Goal: Transaction & Acquisition: Purchase product/service

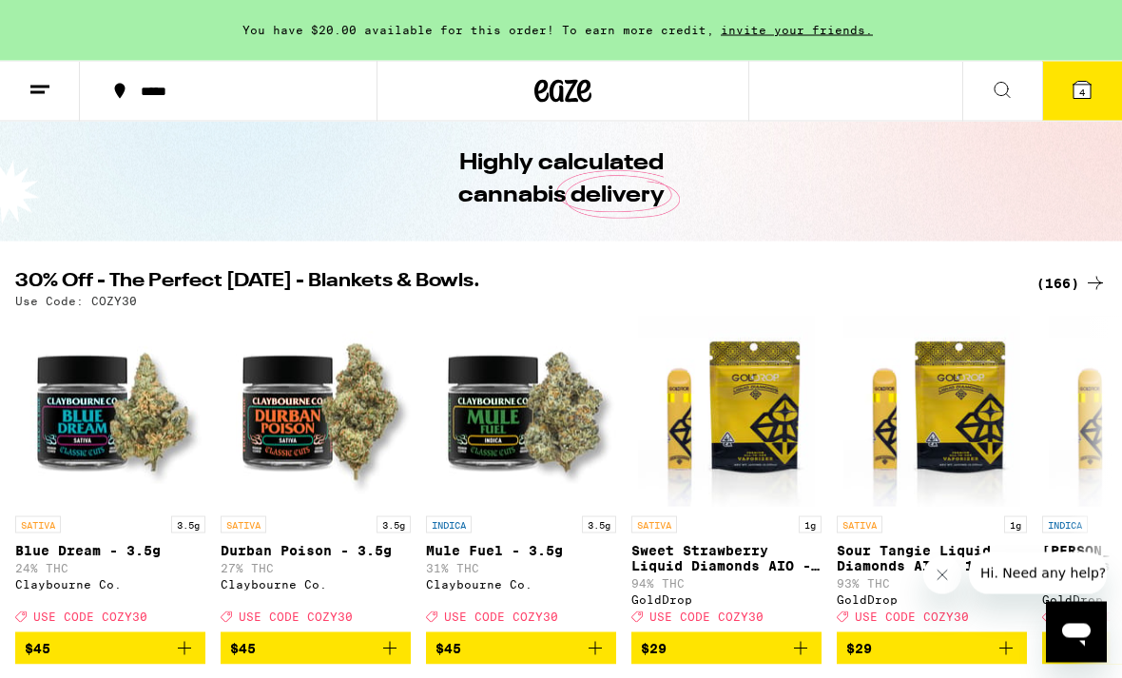
click at [1070, 277] on div "(166)" at bounding box center [1072, 283] width 70 height 23
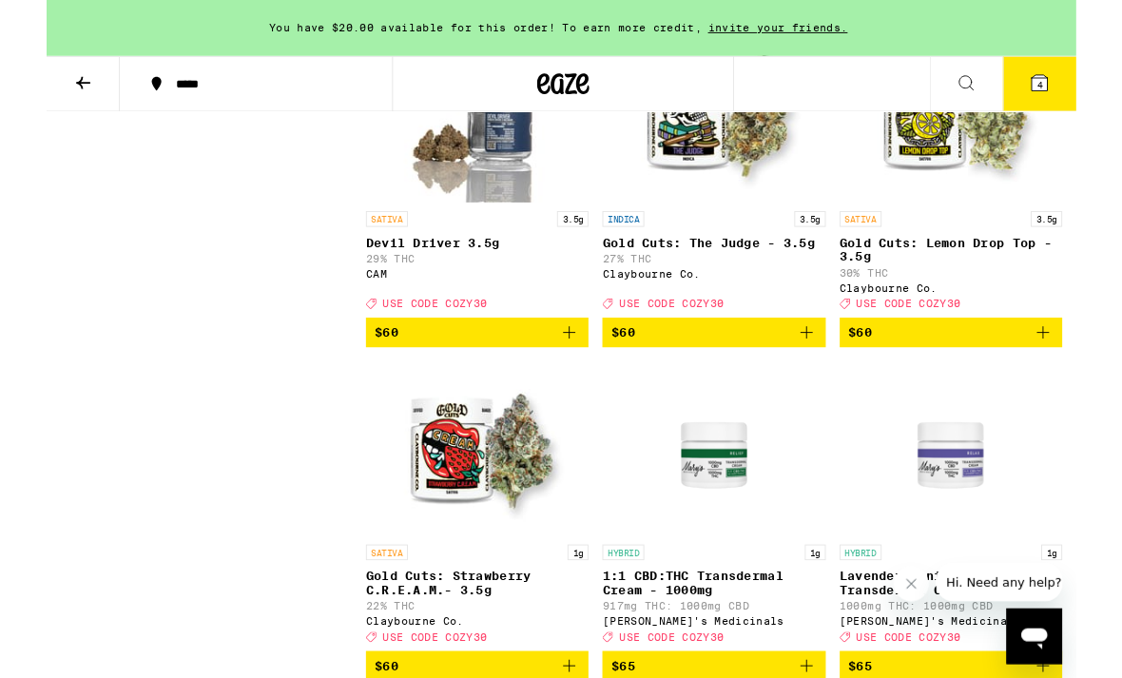
scroll to position [17703, 0]
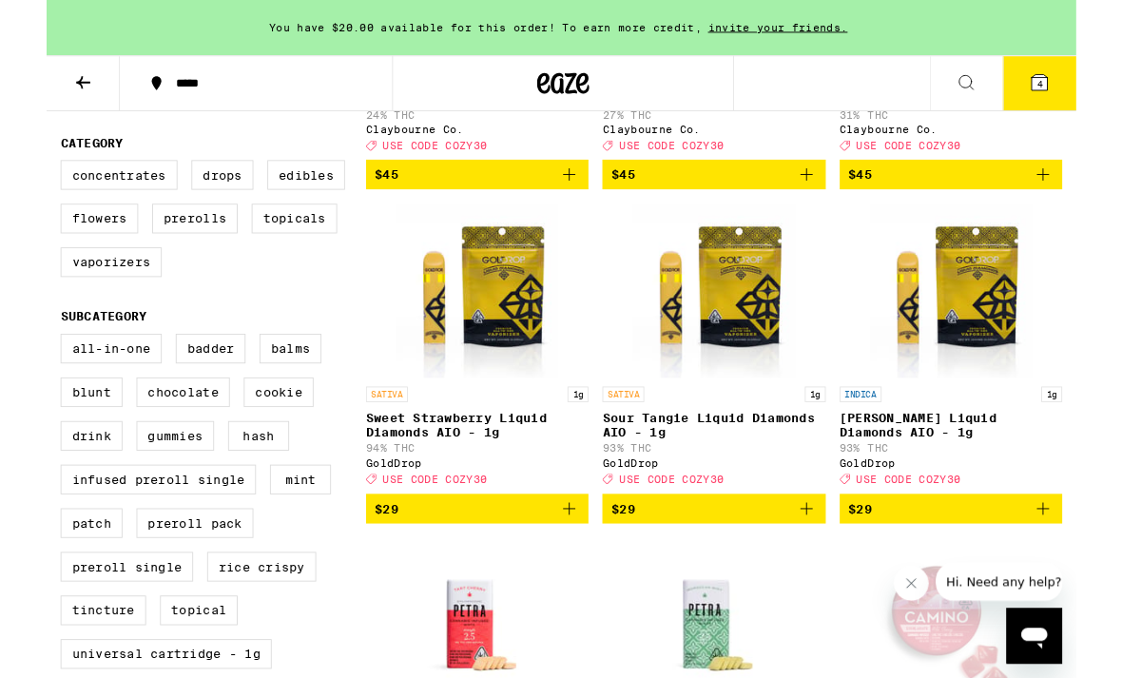
scroll to position [464, 0]
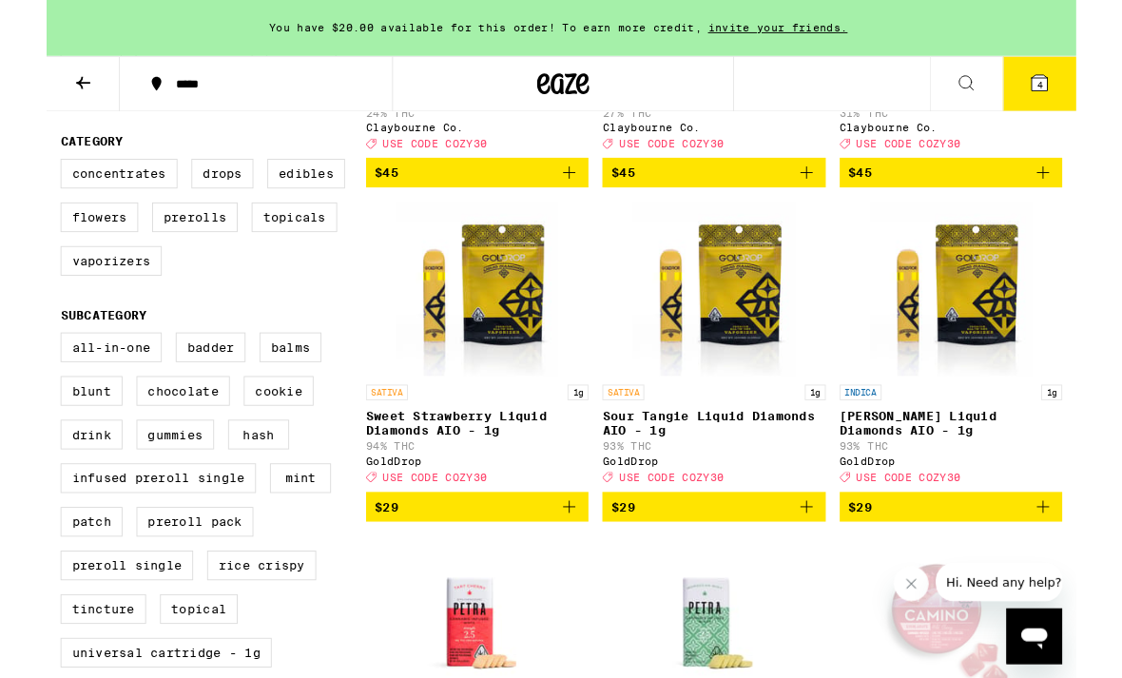
click at [909, 586] on icon "Close message from company" at bounding box center [911, 584] width 15 height 15
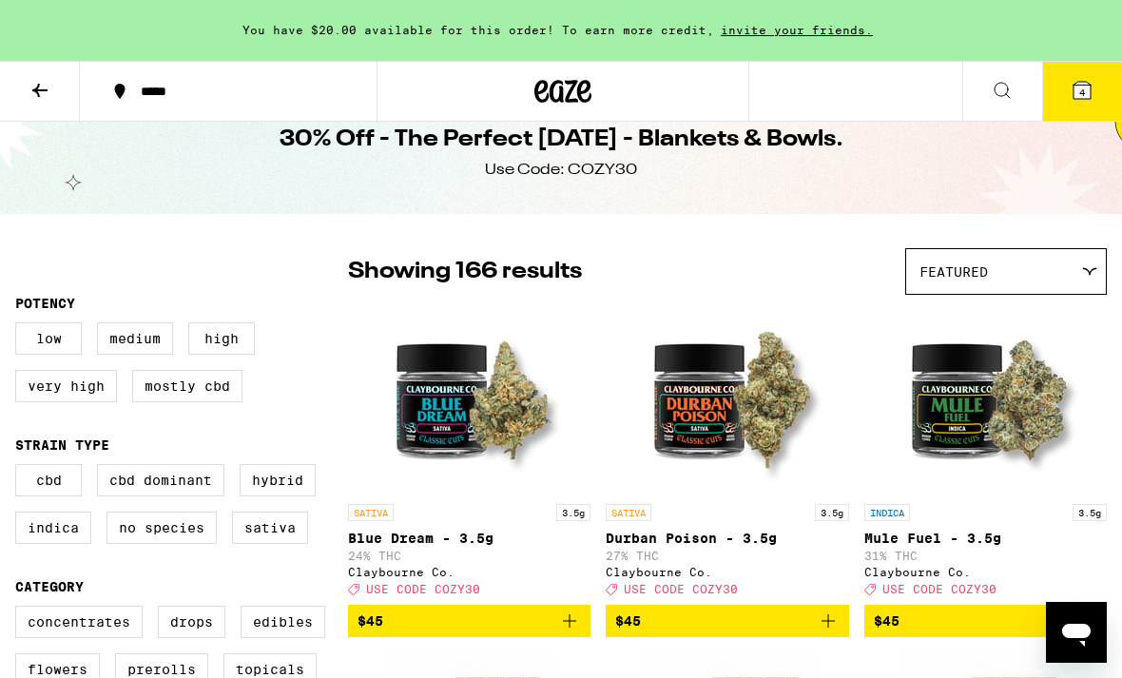
scroll to position [0, 0]
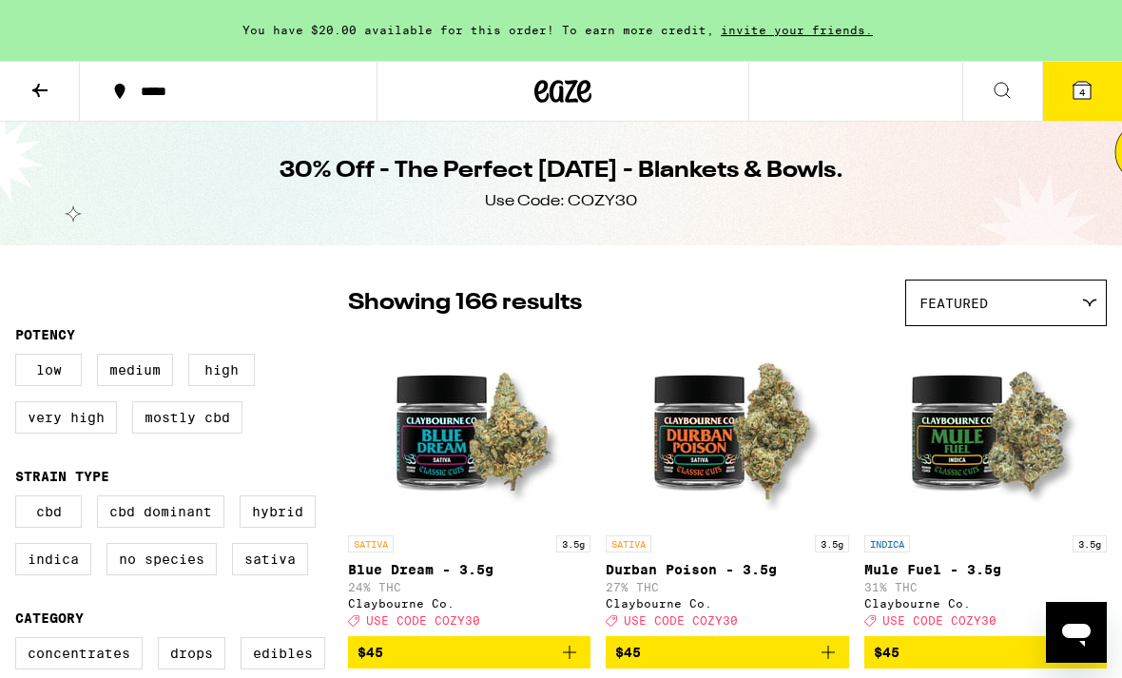
click at [1068, 95] on button "4" at bounding box center [1082, 91] width 80 height 59
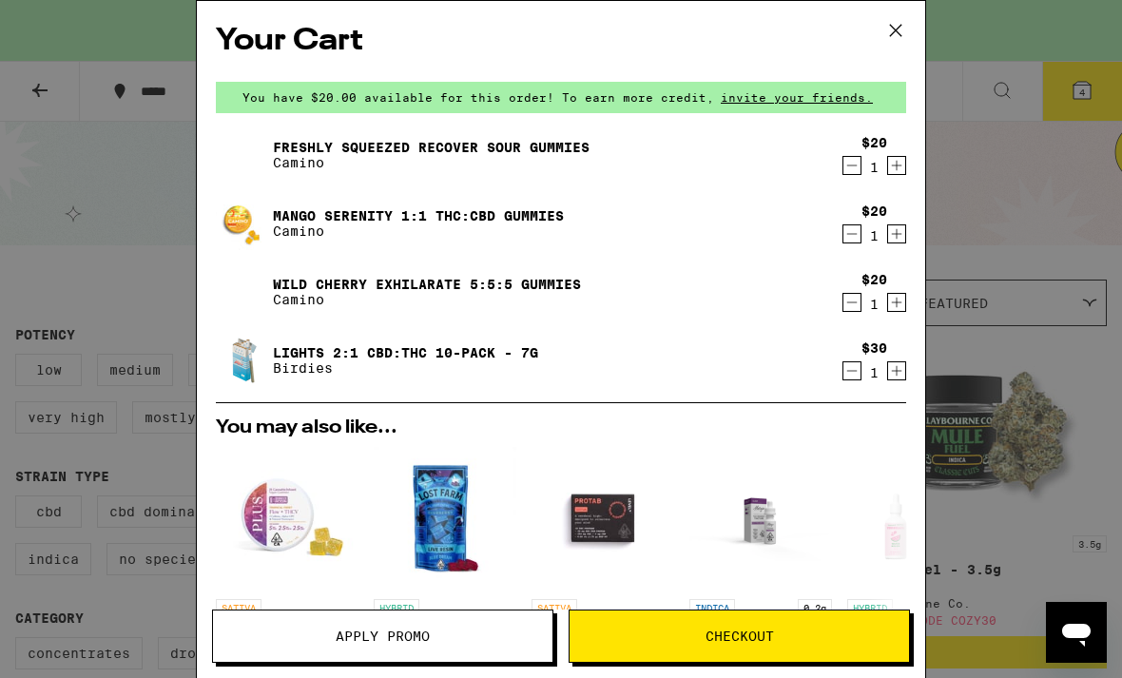
click at [849, 376] on icon "Decrement" at bounding box center [851, 370] width 17 height 23
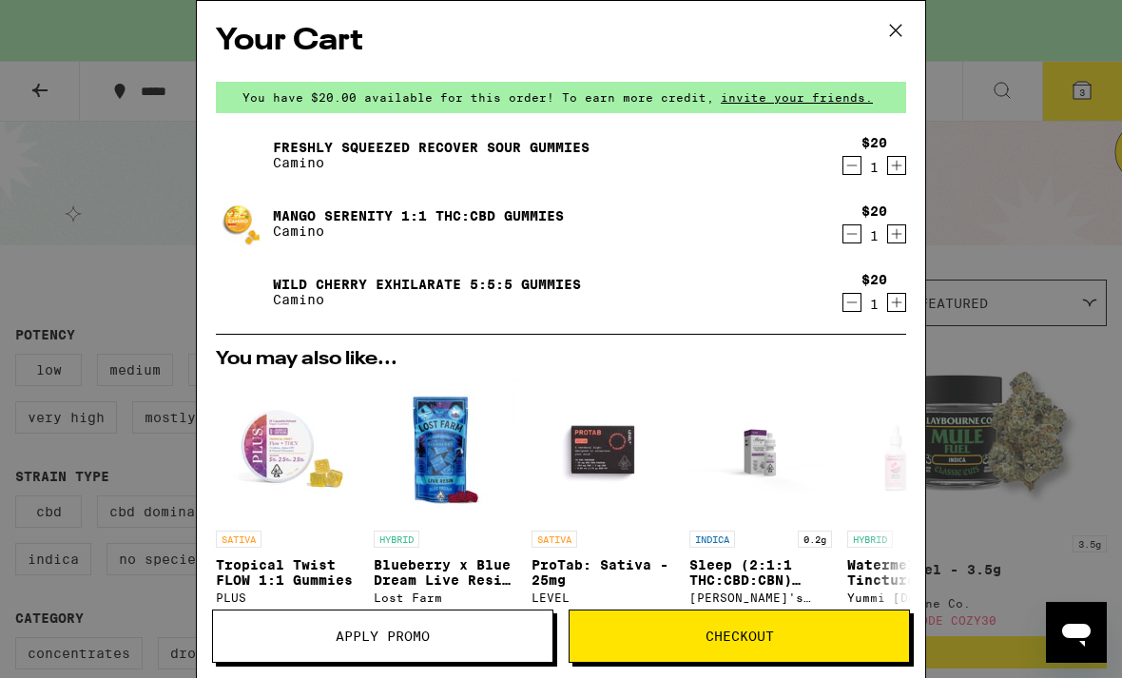
click at [853, 304] on icon "Decrement" at bounding box center [851, 302] width 17 height 23
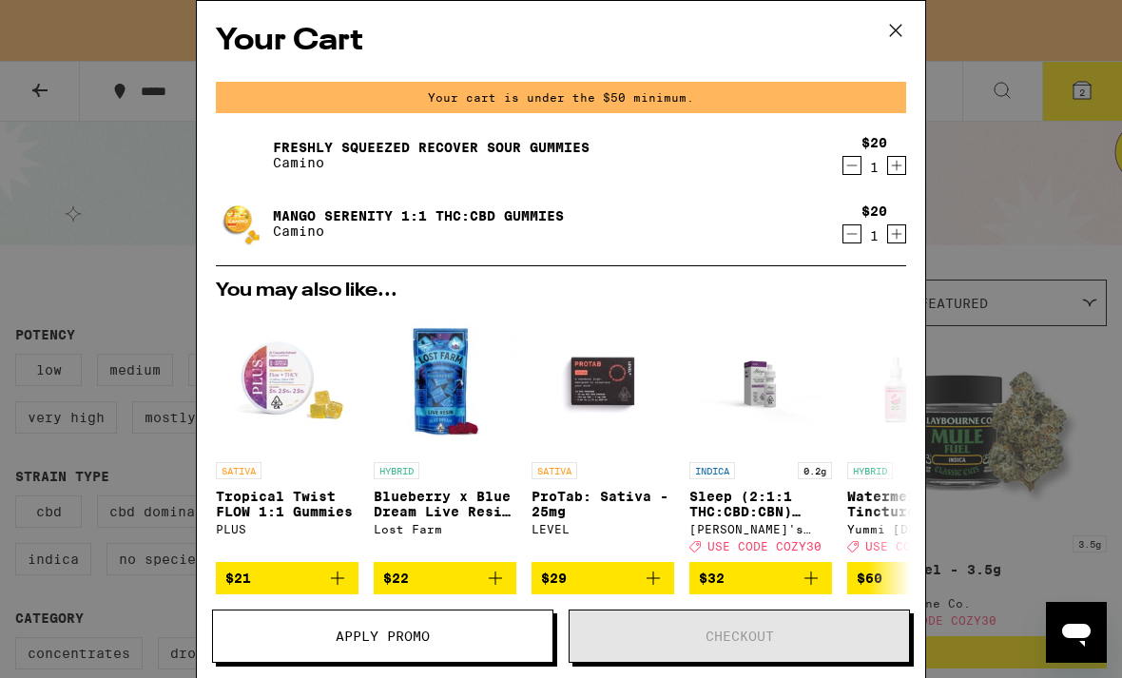
click at [851, 241] on icon "Decrement" at bounding box center [851, 234] width 17 height 23
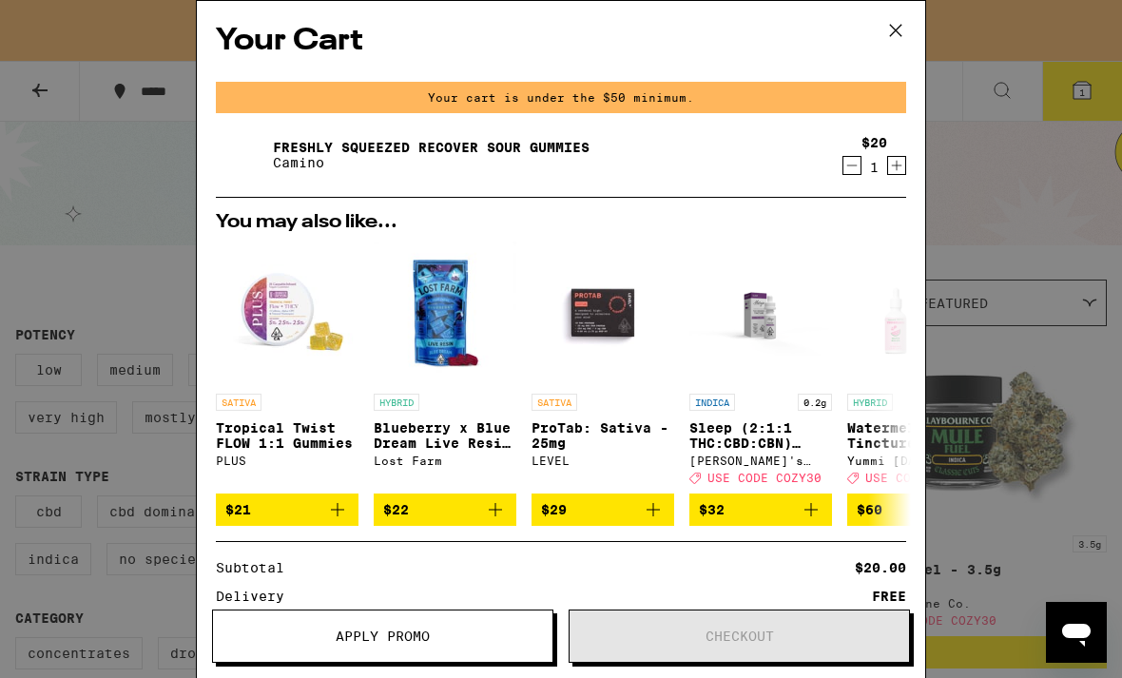
click at [856, 165] on icon "Decrement" at bounding box center [852, 165] width 10 height 0
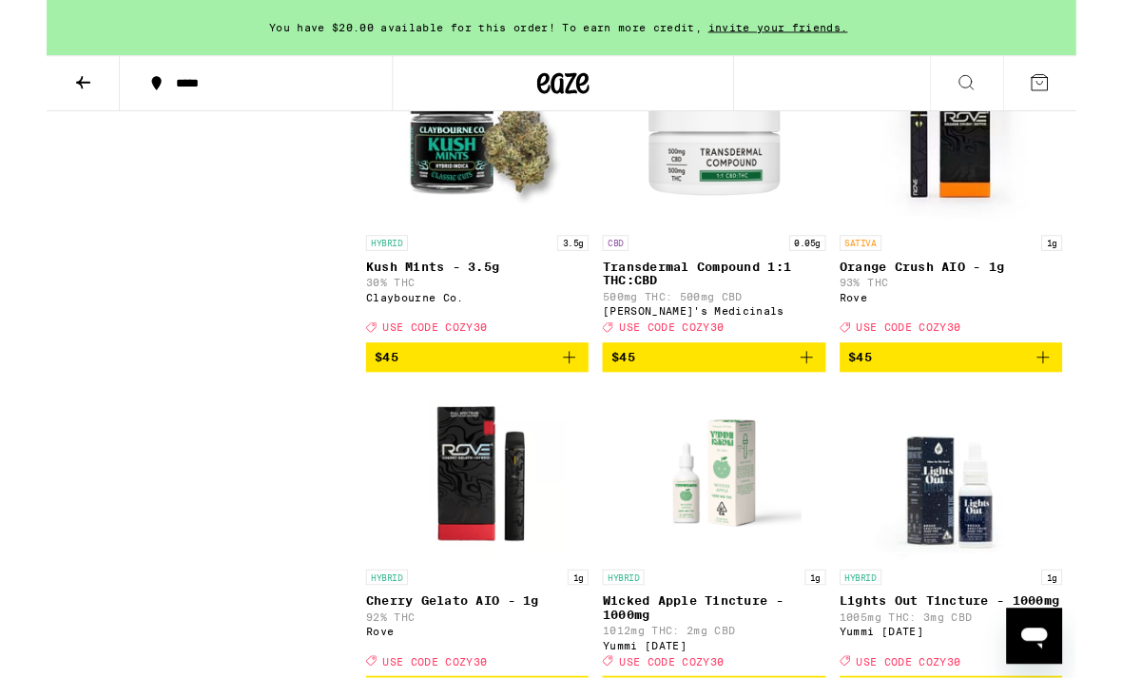
click at [1077, 37] on icon "Add to bag" at bounding box center [1086, 25] width 23 height 23
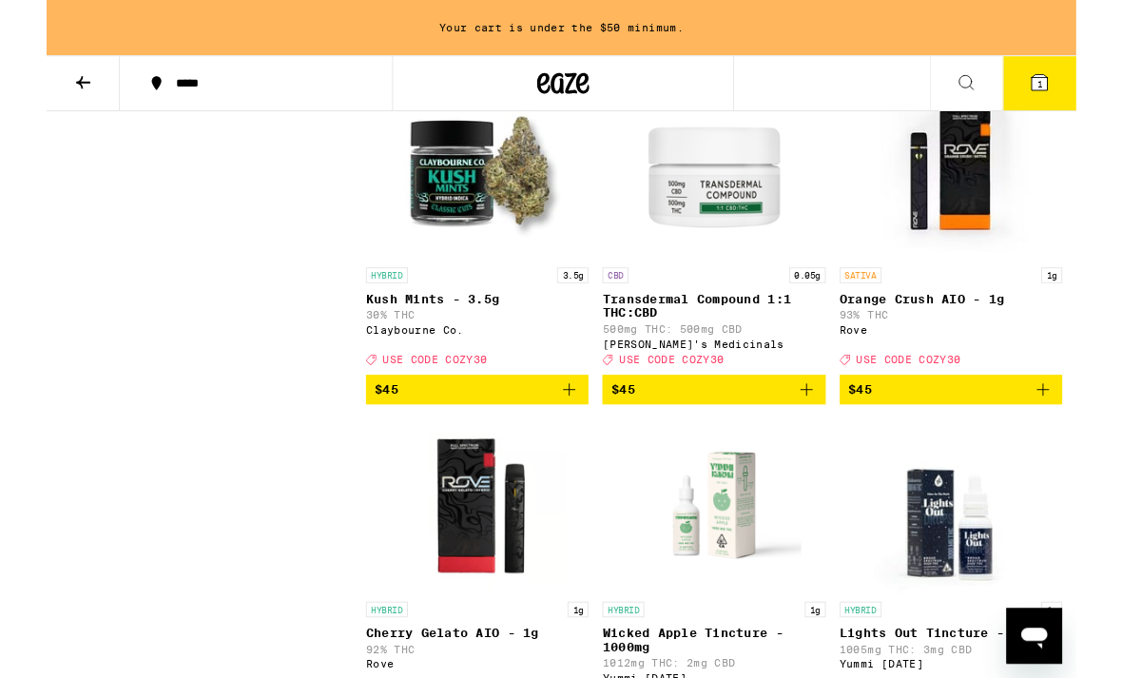
scroll to position [15767, 0]
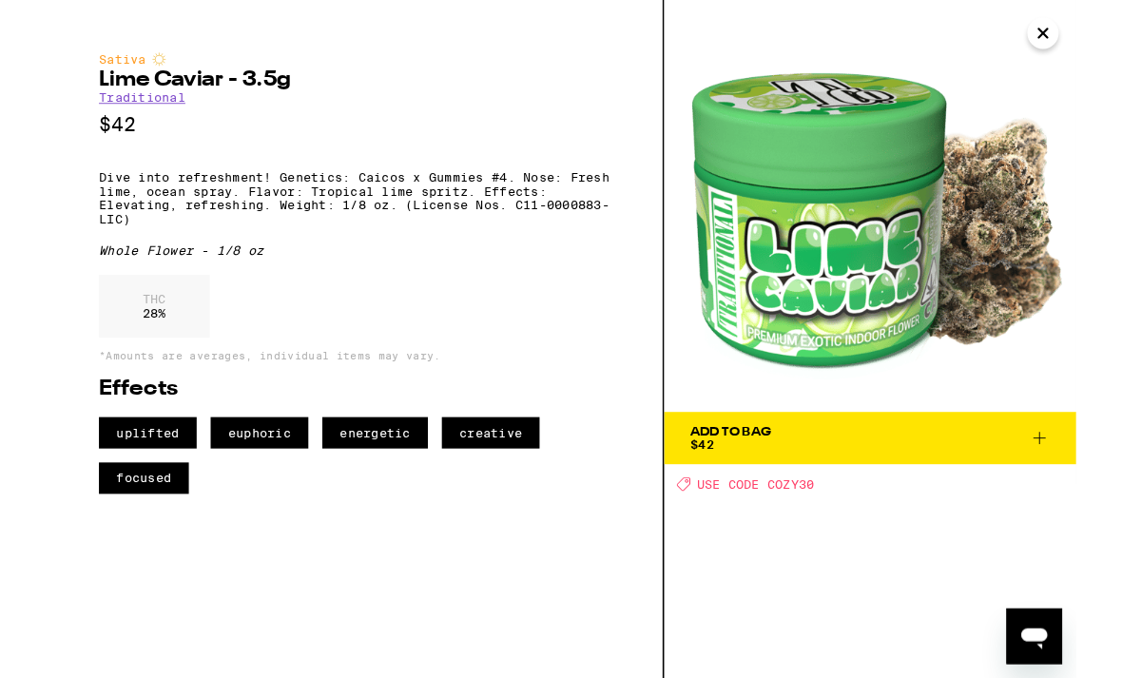
click at [1082, 30] on icon "Close" at bounding box center [1086, 36] width 23 height 29
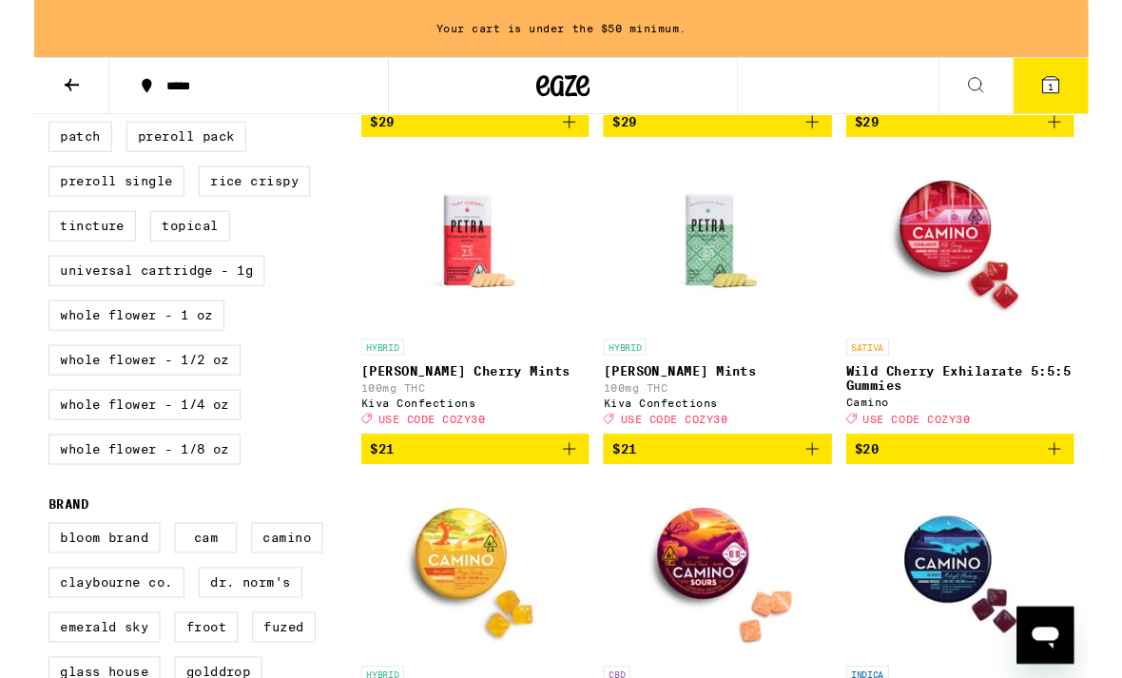
scroll to position [870, 0]
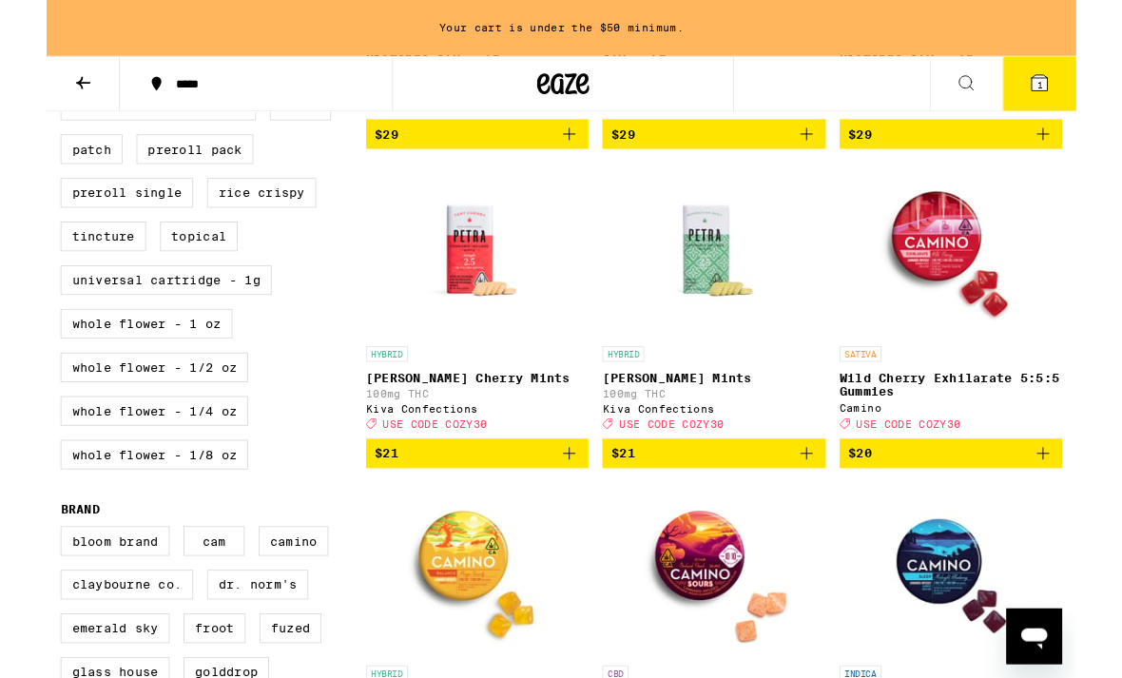
click at [1087, 506] on icon "Add to bag" at bounding box center [1086, 494] width 23 height 23
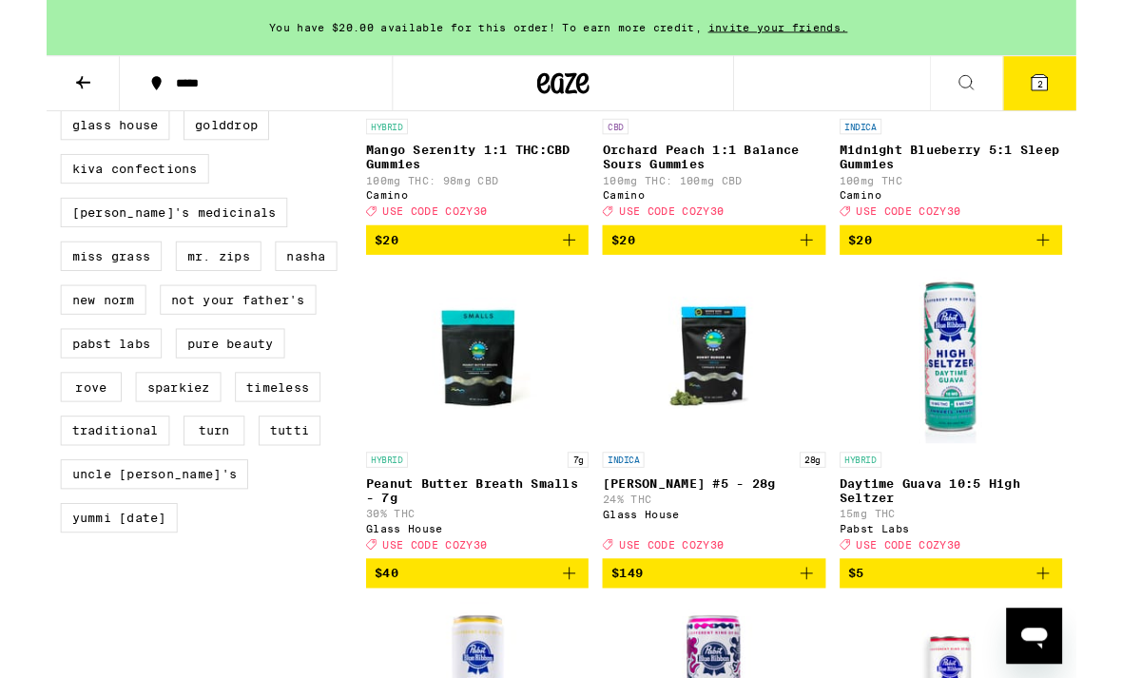
scroll to position [1466, 0]
click at [1077, 89] on icon at bounding box center [1082, 90] width 17 height 17
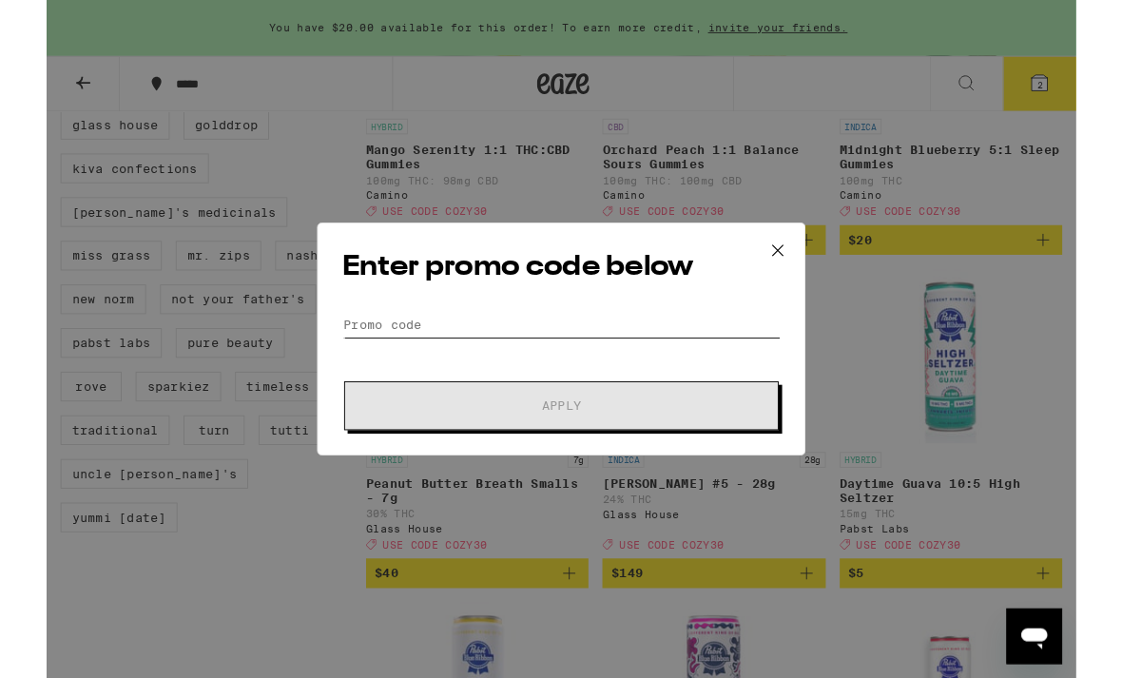
click at [724, 340] on input "Promo Code" at bounding box center [560, 353] width 477 height 29
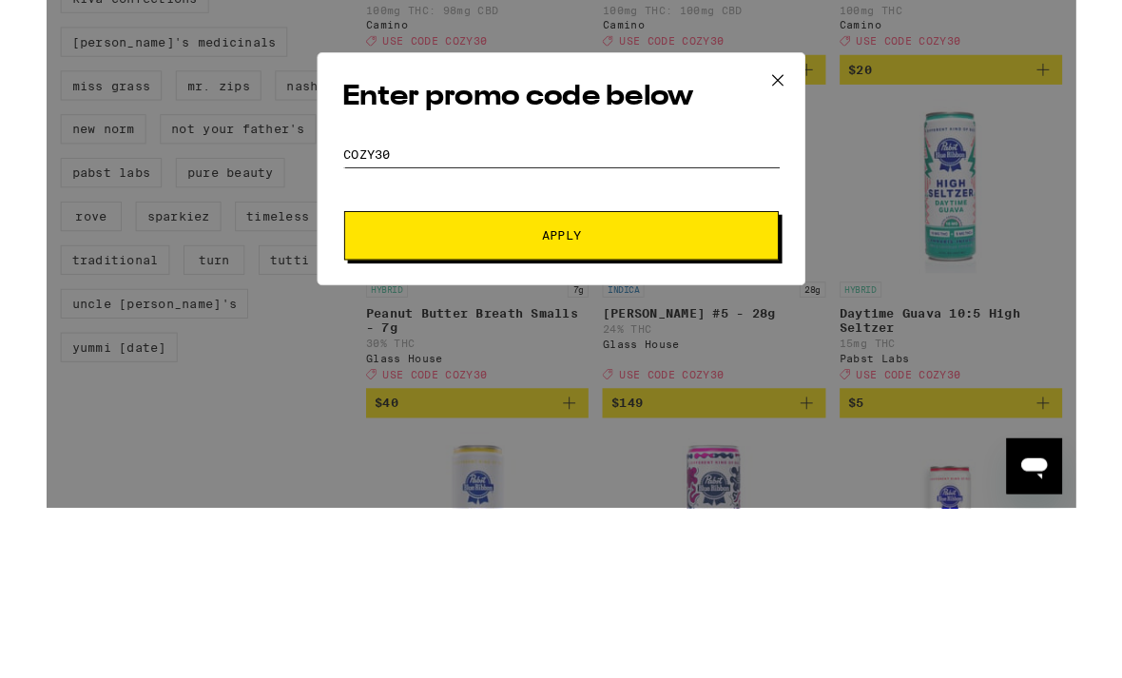
type input "Cozy30"
click at [684, 416] on button "Apply" at bounding box center [561, 442] width 474 height 53
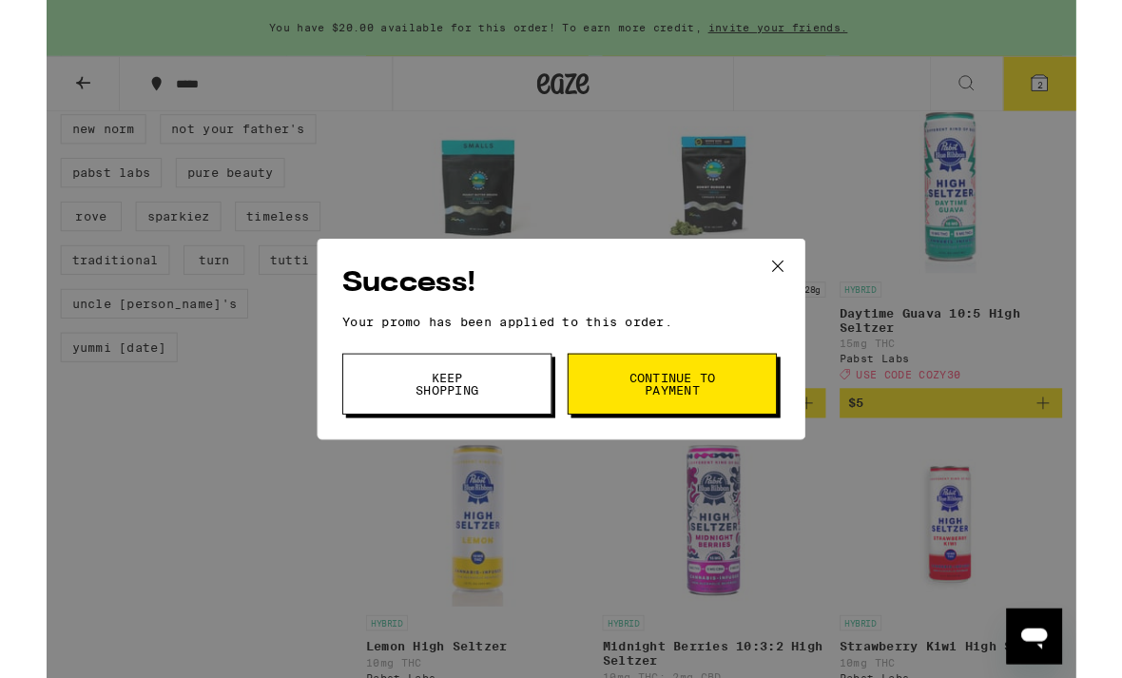
click at [804, 296] on icon at bounding box center [797, 290] width 29 height 29
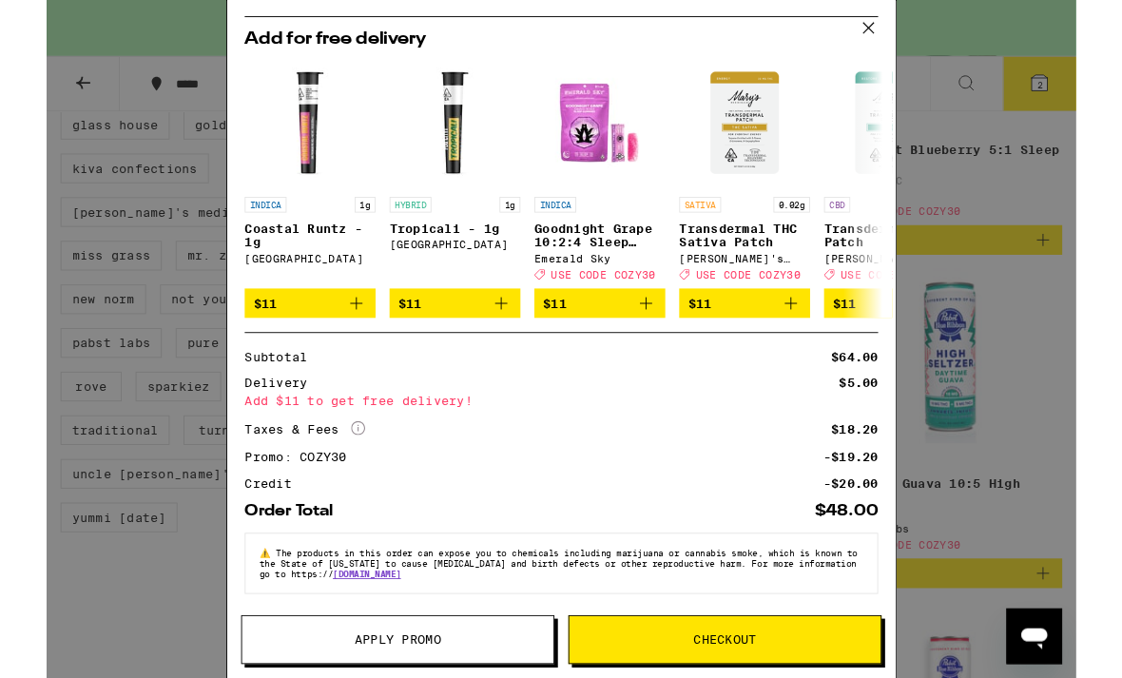
scroll to position [270, 0]
click at [909, 23] on icon at bounding box center [896, 30] width 29 height 29
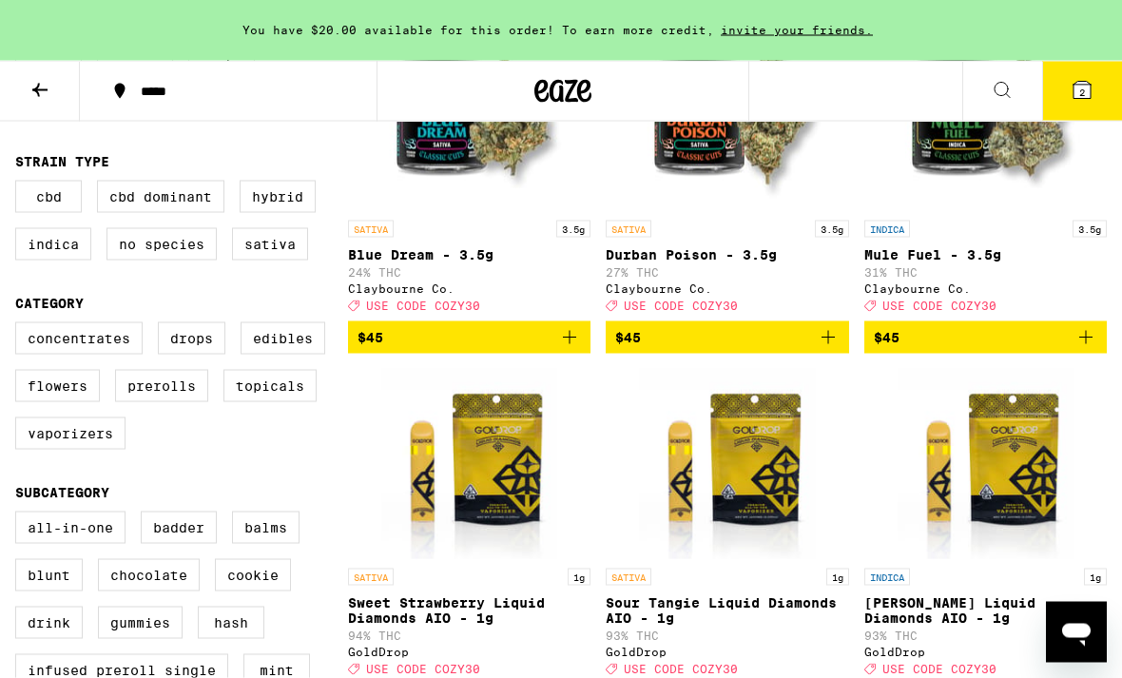
scroll to position [301, 0]
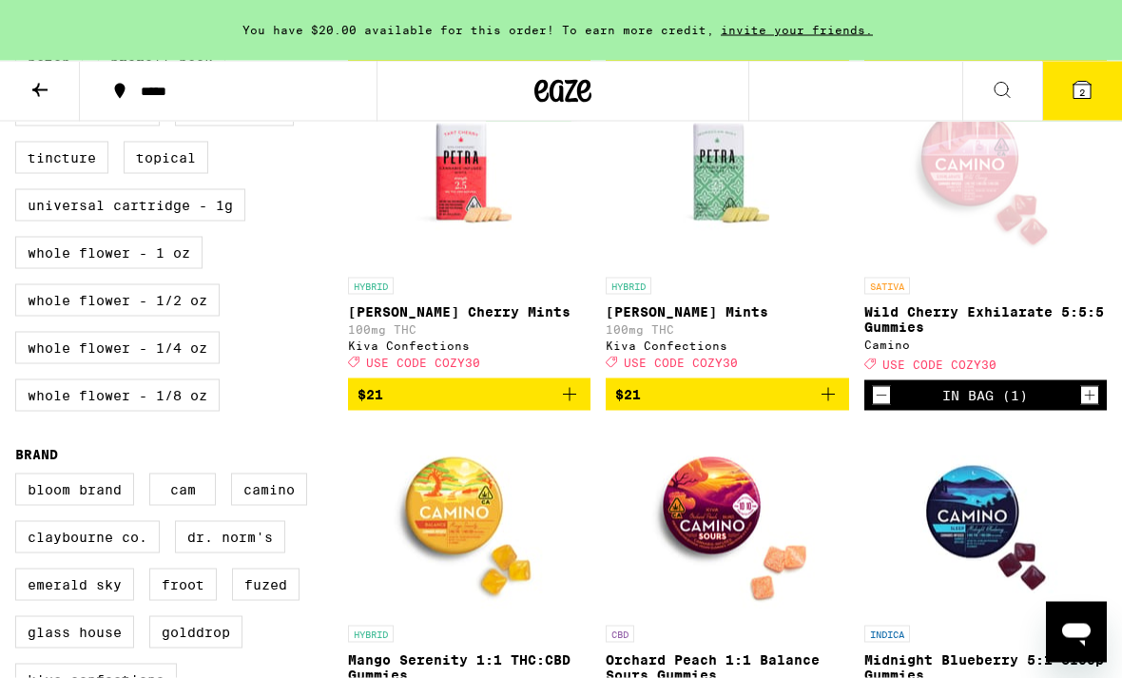
click at [1002, 335] on p "Wild Cherry Exhilarate 5:5:5 Gummies" at bounding box center [985, 319] width 242 height 30
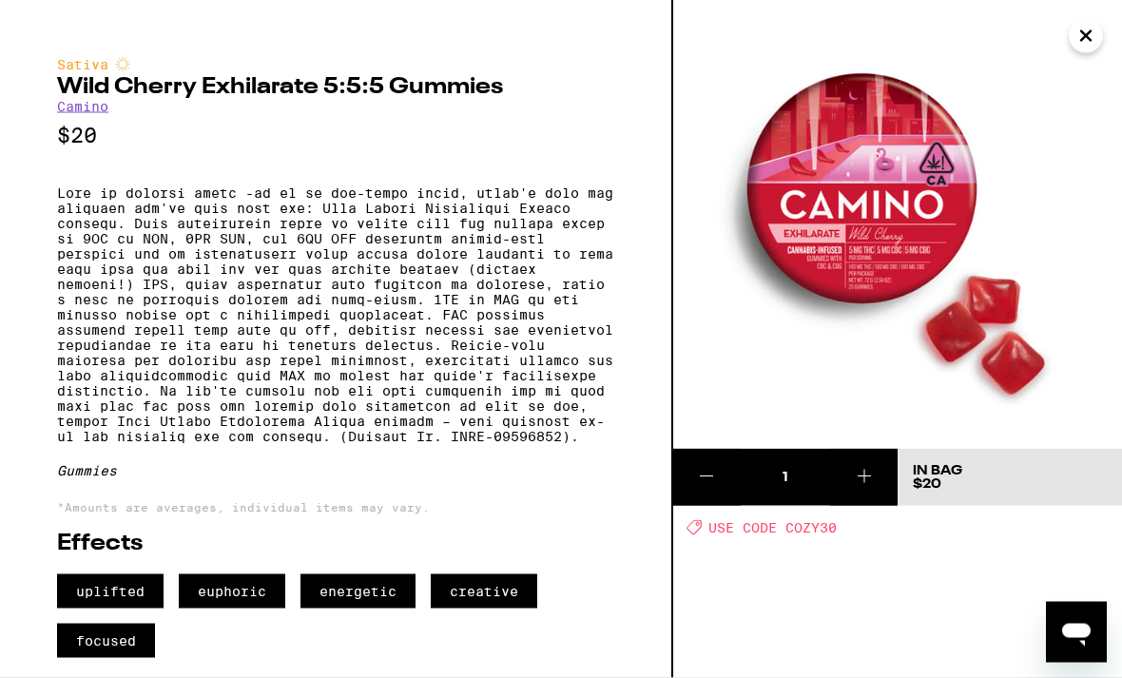
scroll to position [971, 0]
click at [1071, 36] on button "Close" at bounding box center [1086, 36] width 34 height 34
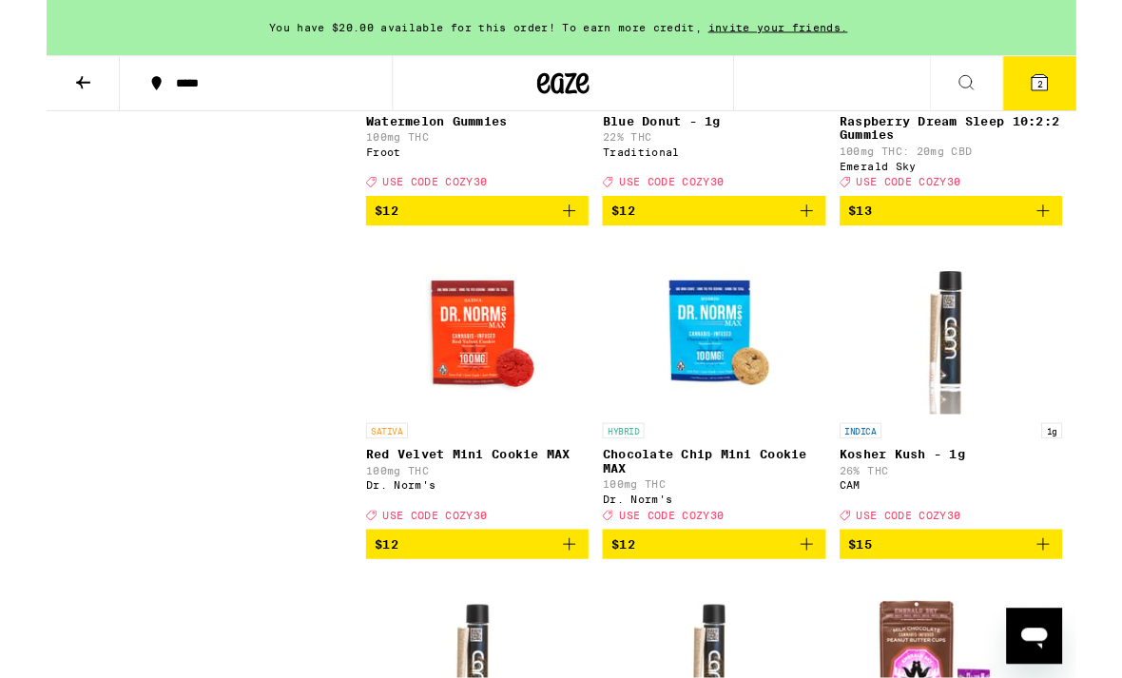
scroll to position [6921, 0]
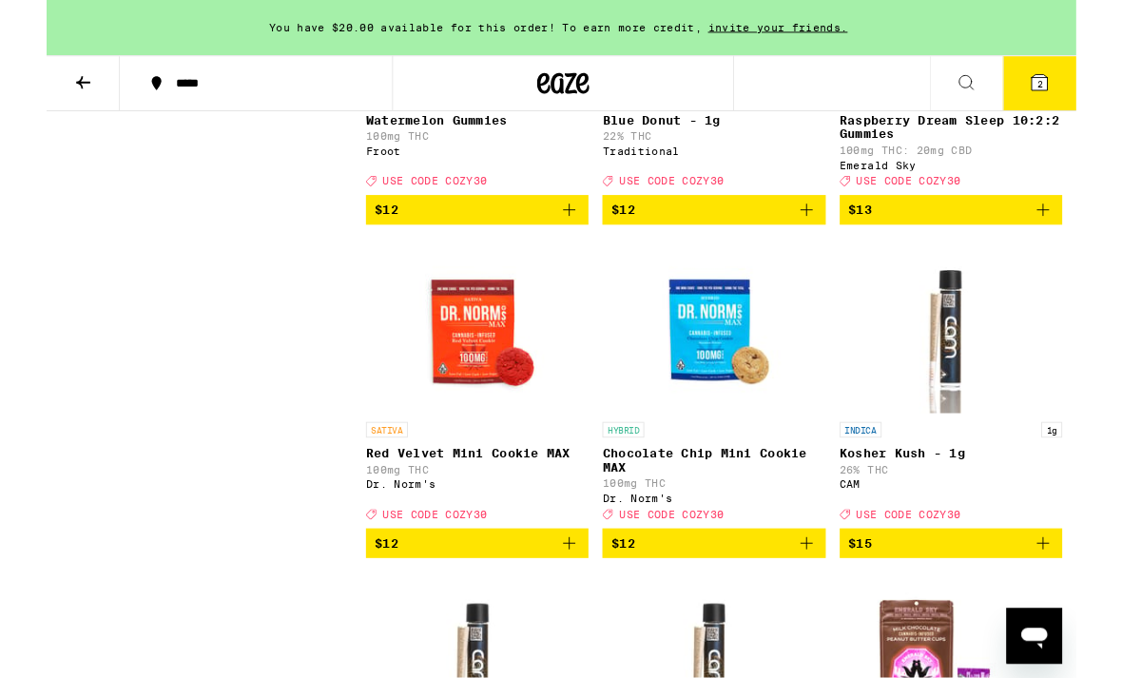
click at [994, 154] on p "Raspberry Dream Sleep 10:2:2 Gummies" at bounding box center [985, 139] width 242 height 30
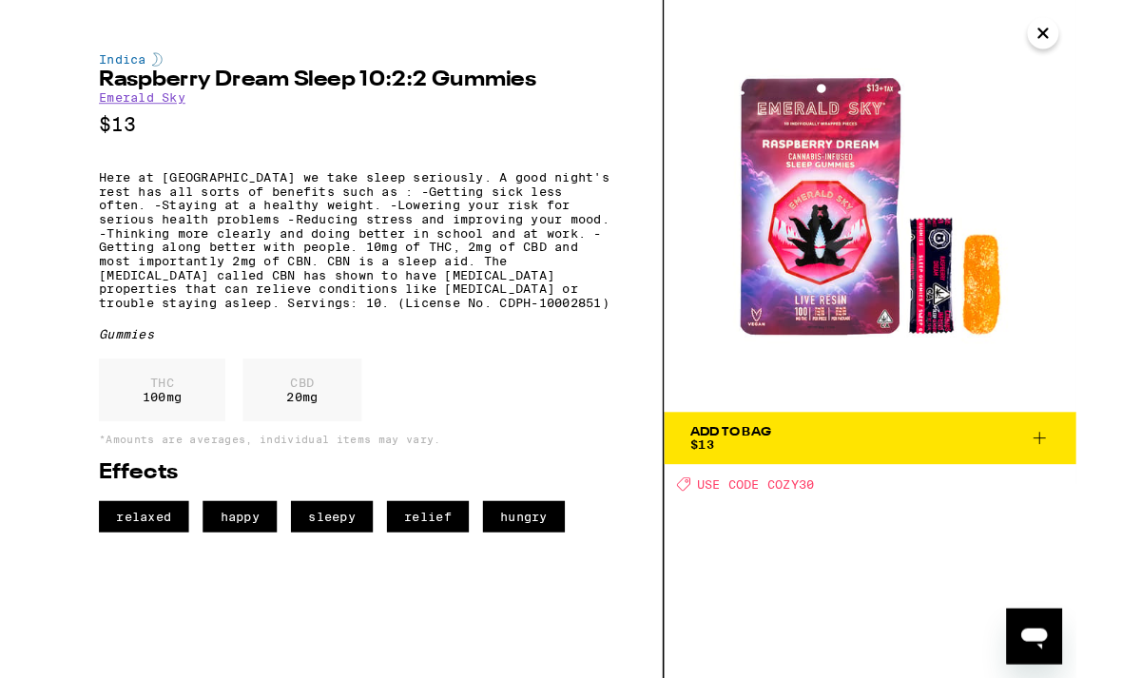
click at [1084, 42] on icon "Close" at bounding box center [1086, 36] width 23 height 29
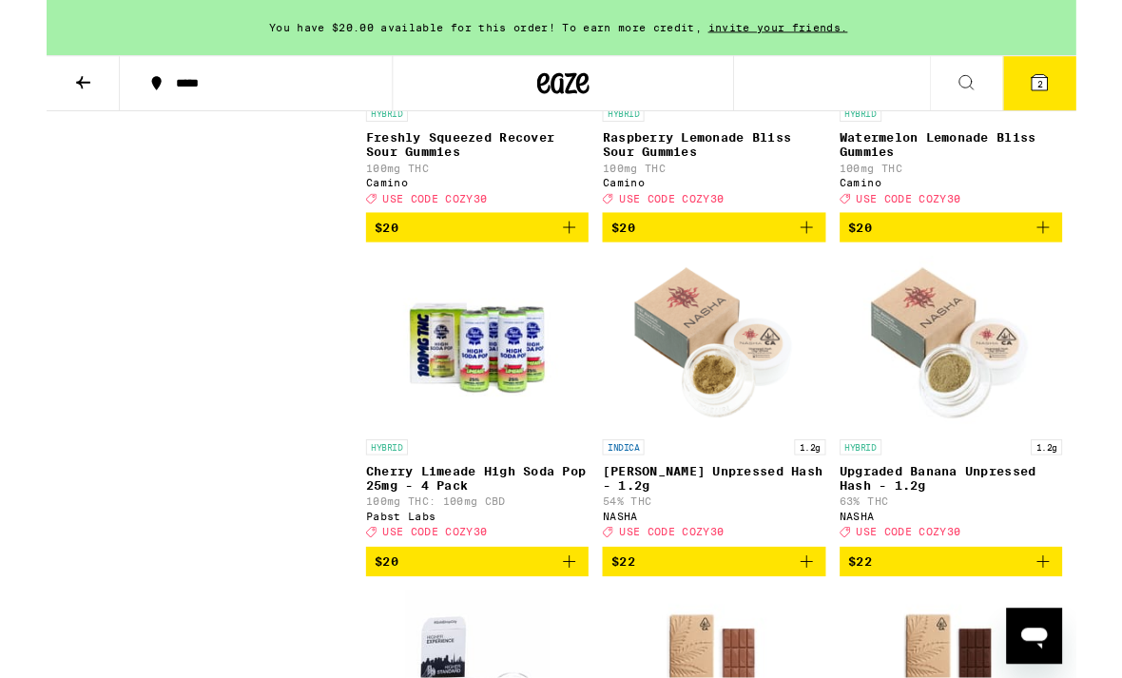
scroll to position [10174, 0]
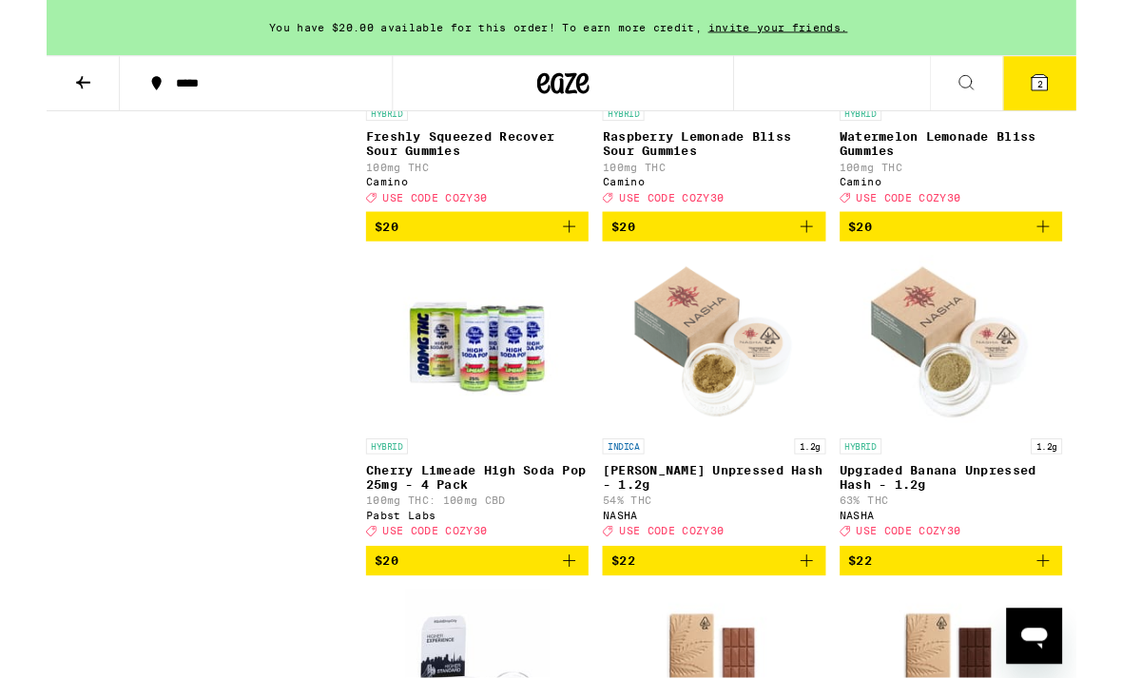
click at [394, 172] on p "Freshly Squeezed Recover Sour Gummies" at bounding box center [469, 157] width 242 height 30
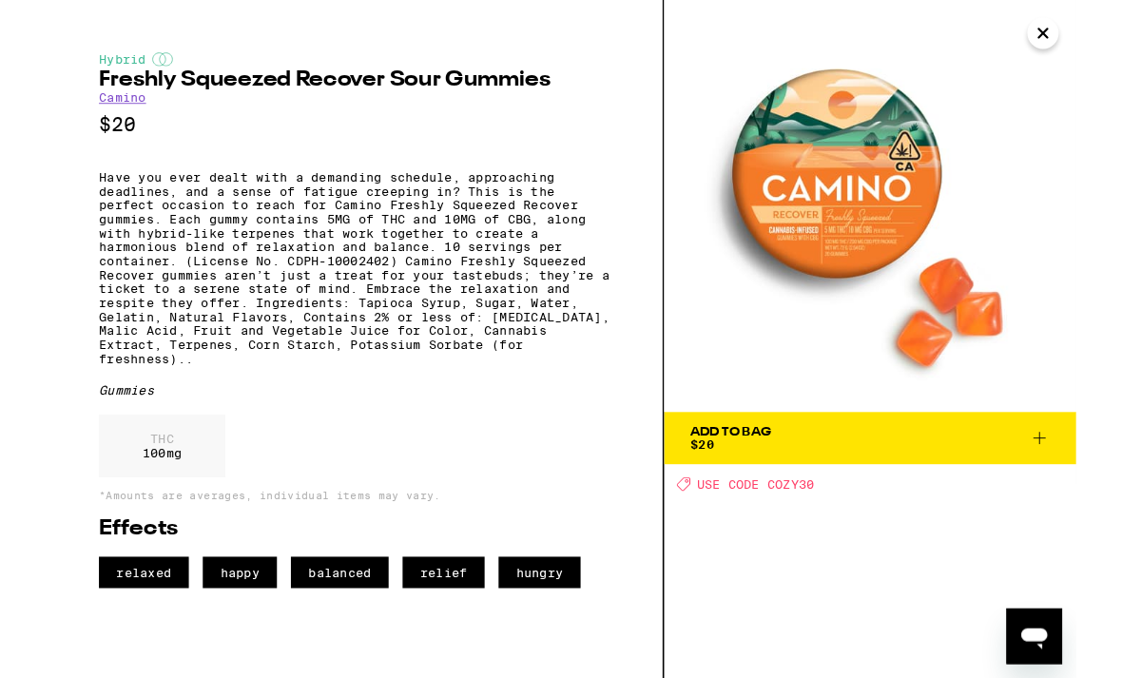
click at [1091, 37] on icon "Close" at bounding box center [1086, 36] width 23 height 29
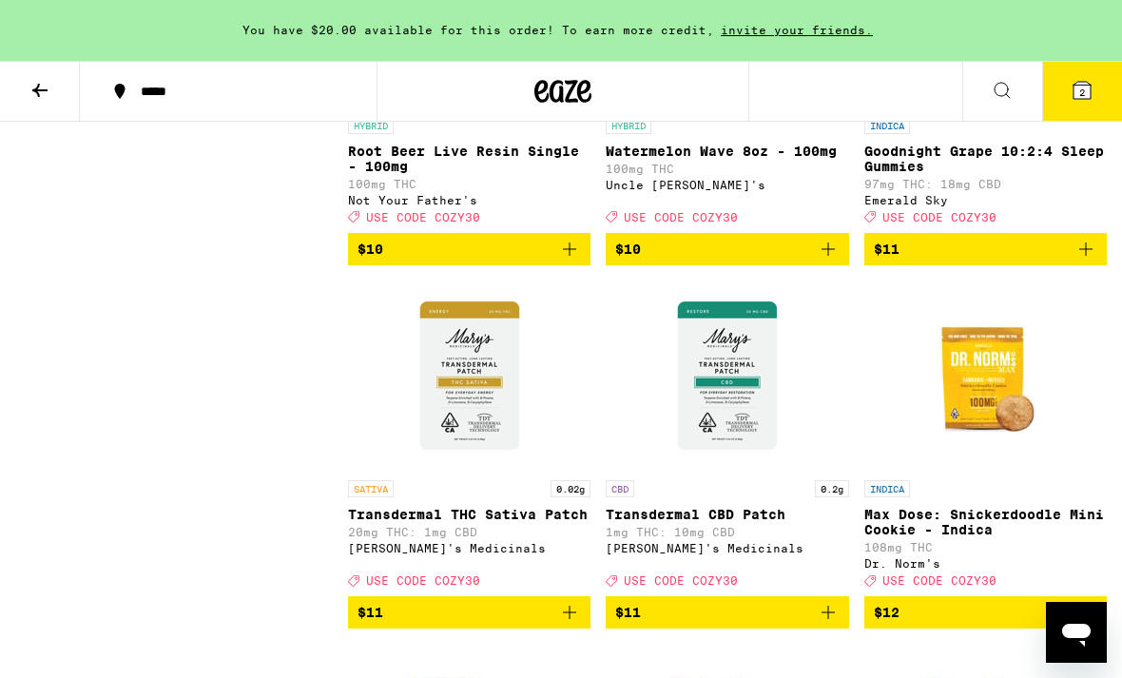
scroll to position [5460, 0]
